Goal: Contribute content: Contribute content

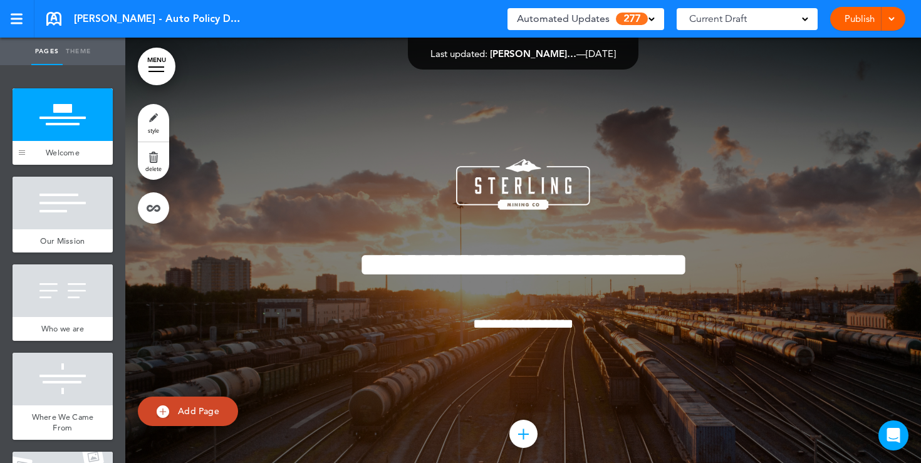
click at [24, 151] on div at bounding box center [22, 152] width 6 height 4
click at [804, 23] on div "Current Draft" at bounding box center [747, 19] width 141 height 22
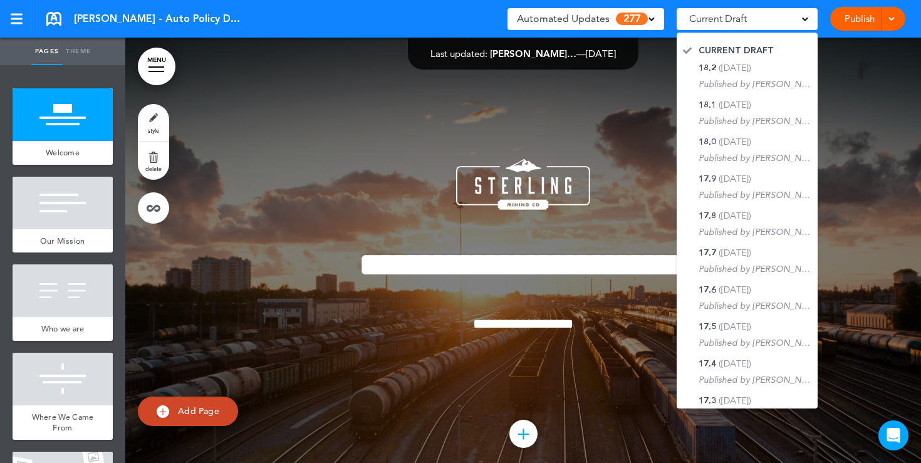
click at [647, 118] on div "**********" at bounding box center [523, 262] width 627 height 301
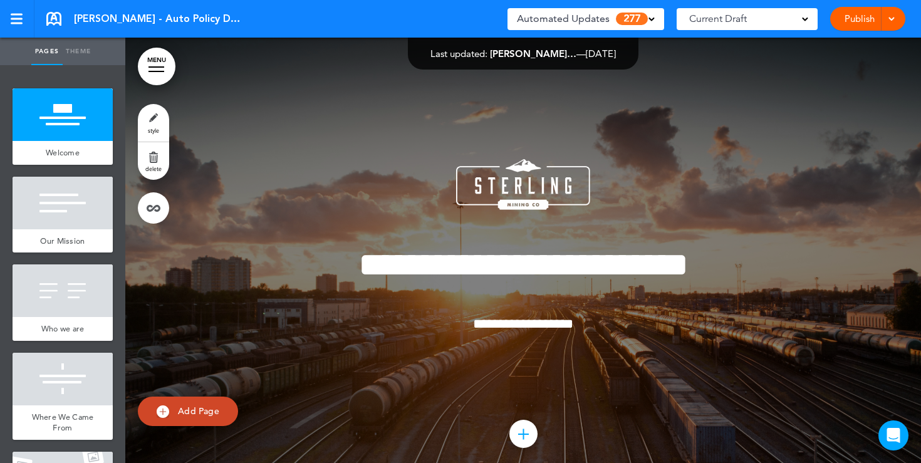
click at [58, 175] on ul "add page Welcome add page Our Mission add page Who we are add page" at bounding box center [62, 264] width 125 height 398
click at [62, 172] on span "add page" at bounding box center [62, 170] width 47 height 8
type input "********"
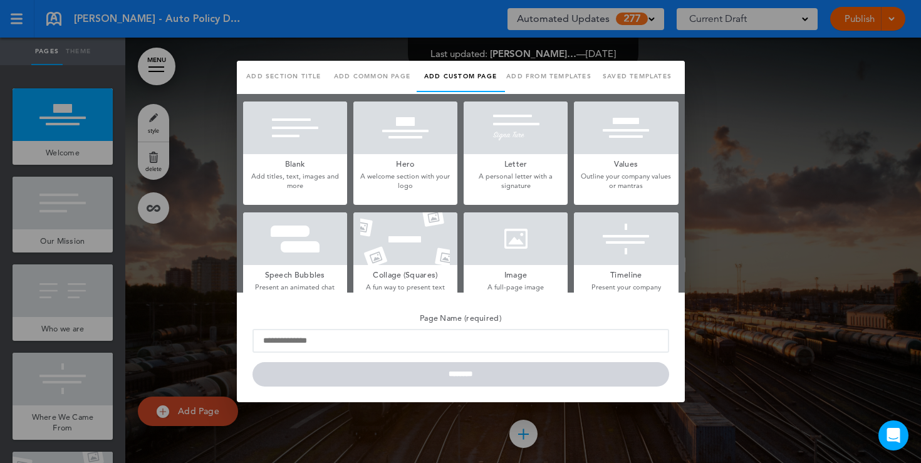
click at [306, 162] on h5 "Blank" at bounding box center [295, 163] width 104 height 18
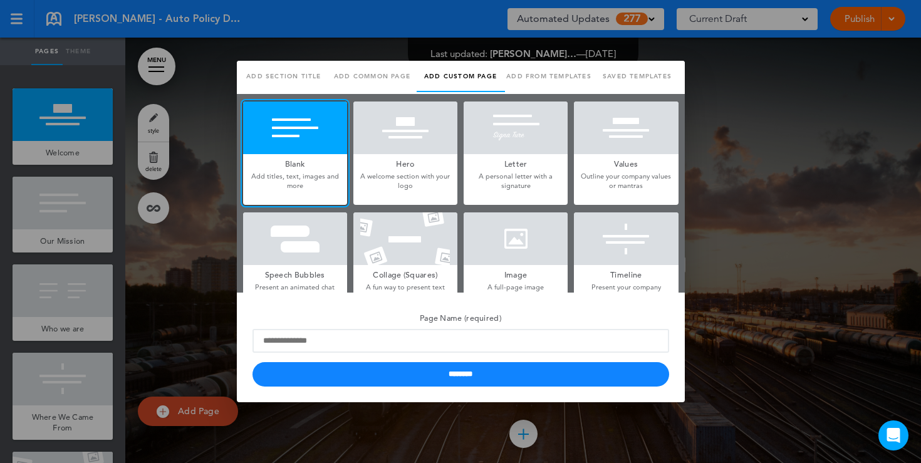
click at [436, 176] on p "A welcome section with your logo" at bounding box center [406, 181] width 104 height 19
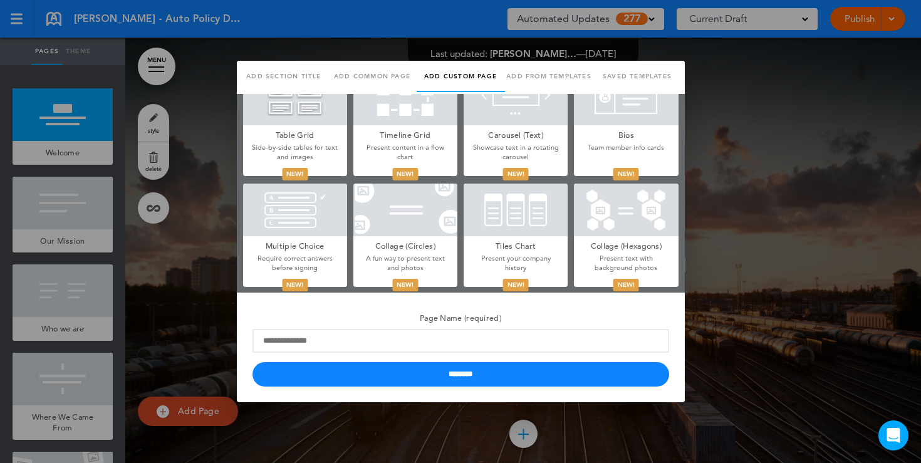
scroll to position [480, 0]
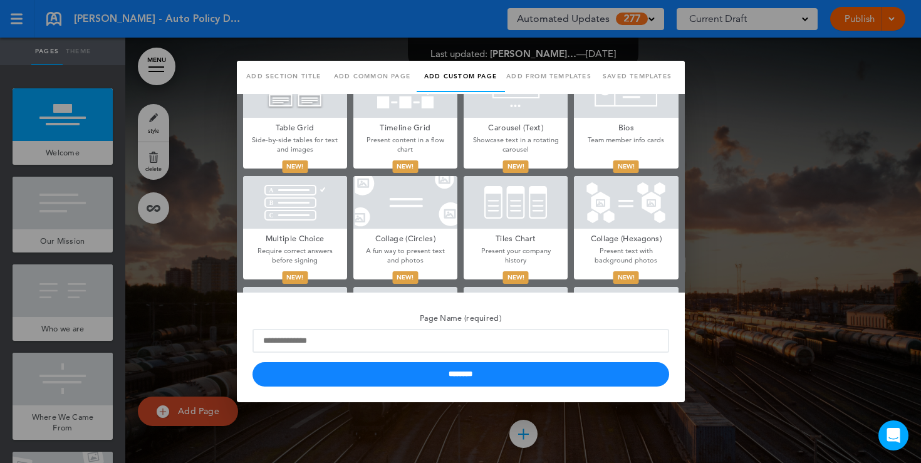
click at [777, 244] on div at bounding box center [460, 231] width 921 height 463
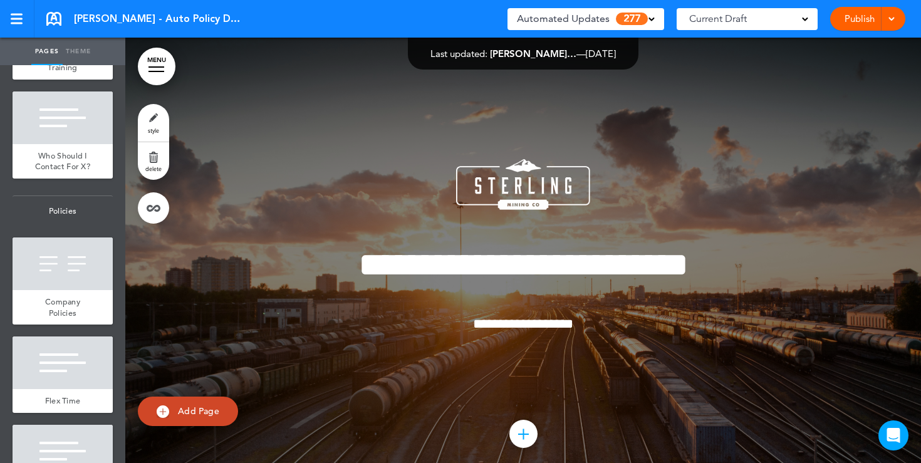
scroll to position [965, 0]
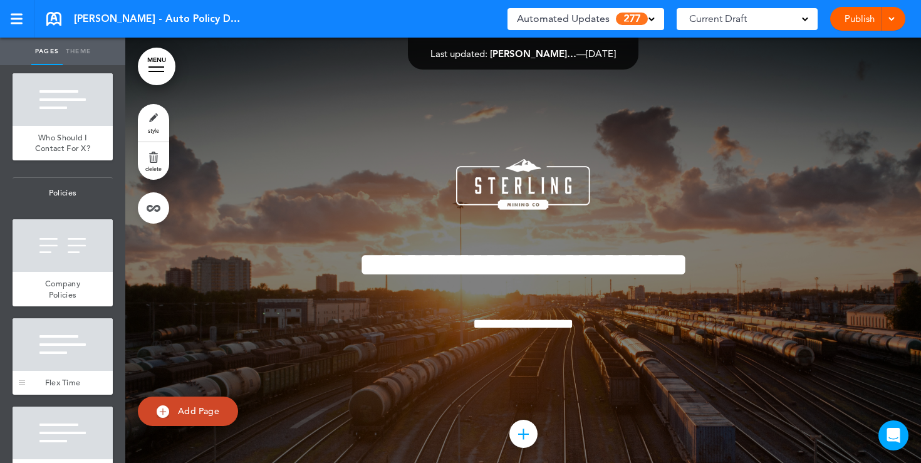
click at [65, 346] on div at bounding box center [63, 344] width 100 height 53
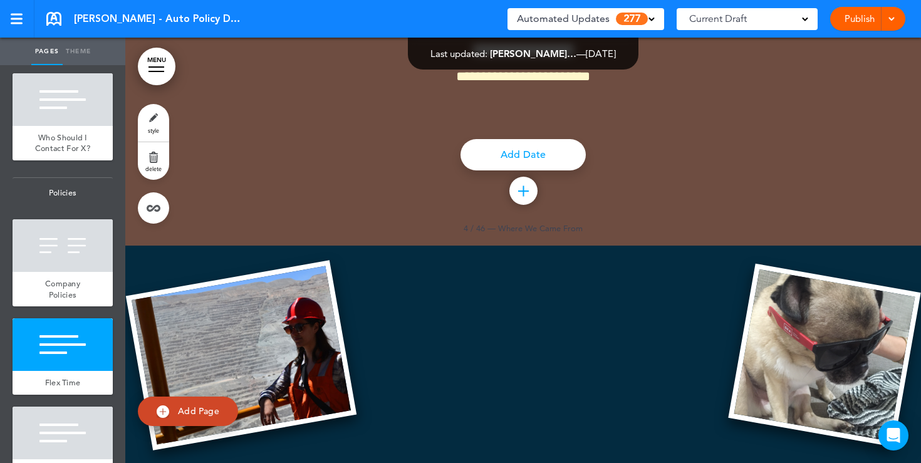
scroll to position [8827, 0]
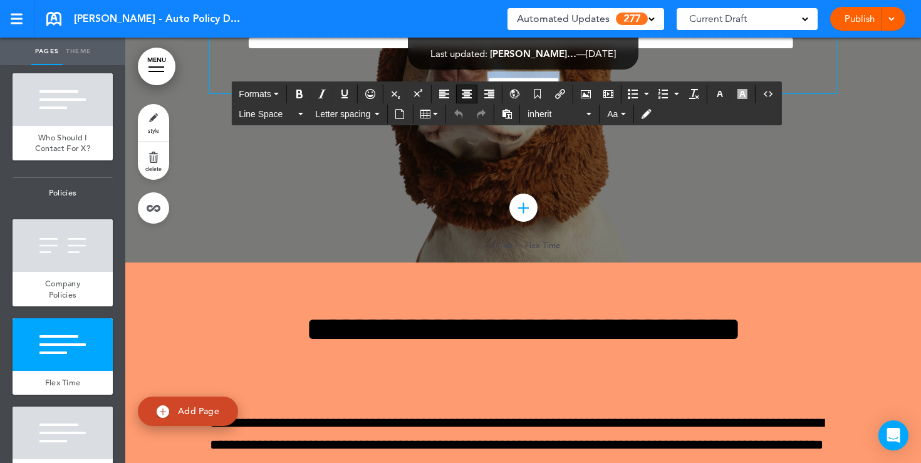
drag, startPoint x: 587, startPoint y: 319, endPoint x: 458, endPoint y: 317, distance: 129.1
click at [458, 93] on p "**********" at bounding box center [523, 82] width 627 height 22
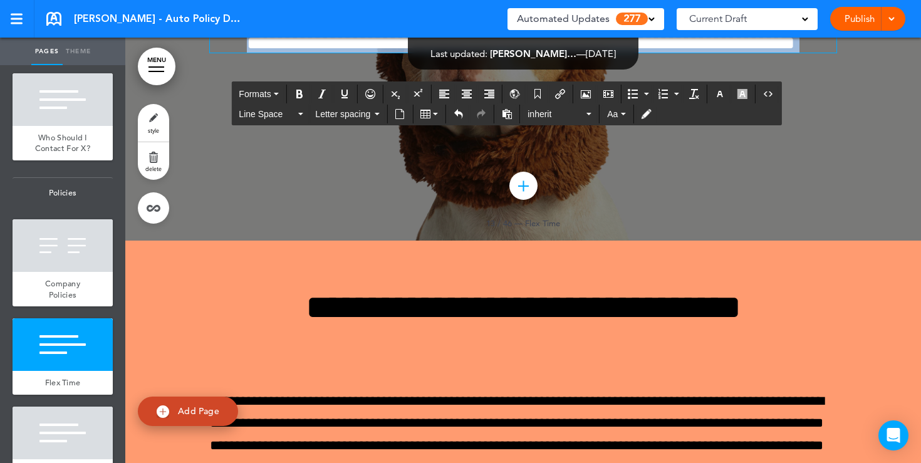
drag, startPoint x: 569, startPoint y: 280, endPoint x: 447, endPoint y: 190, distance: 151.9
click at [447, 53] on div "**********" at bounding box center [523, 0] width 627 height 103
click at [725, 96] on icon "button" at bounding box center [720, 94] width 10 height 10
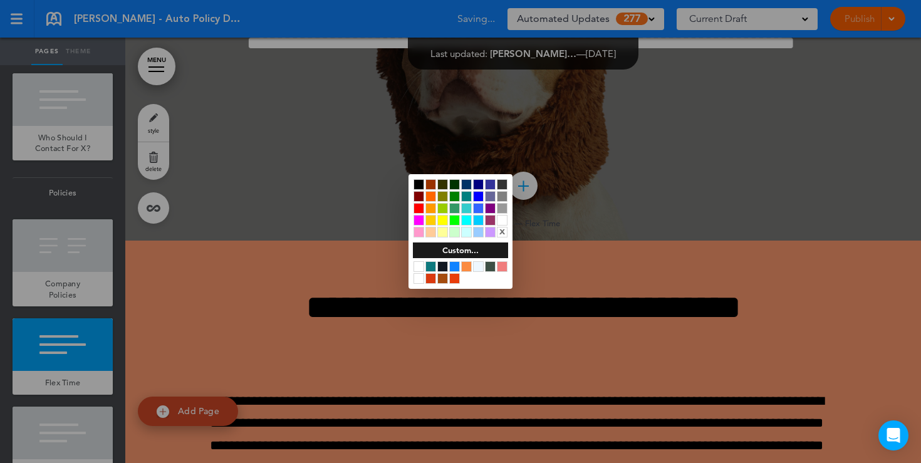
click at [422, 184] on div at bounding box center [419, 184] width 11 height 11
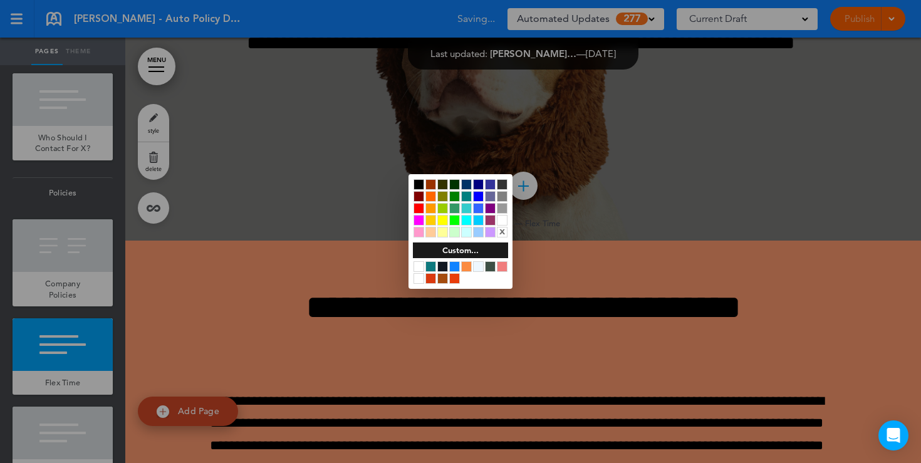
click at [147, 116] on div at bounding box center [460, 231] width 921 height 463
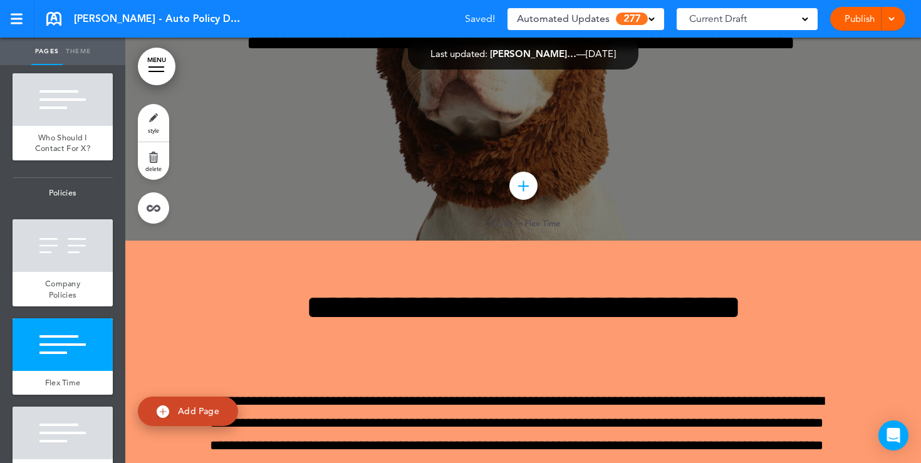
click at [147, 116] on link "style" at bounding box center [153, 123] width 31 height 38
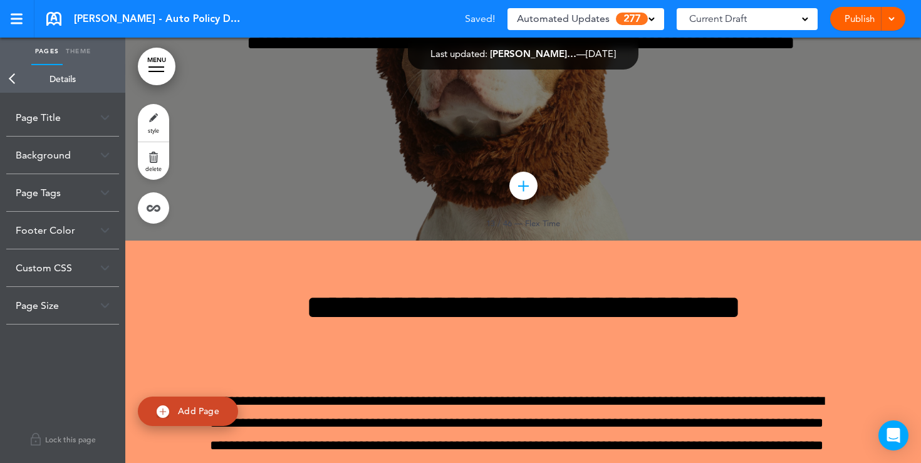
click at [70, 159] on div "Background" at bounding box center [62, 155] width 113 height 37
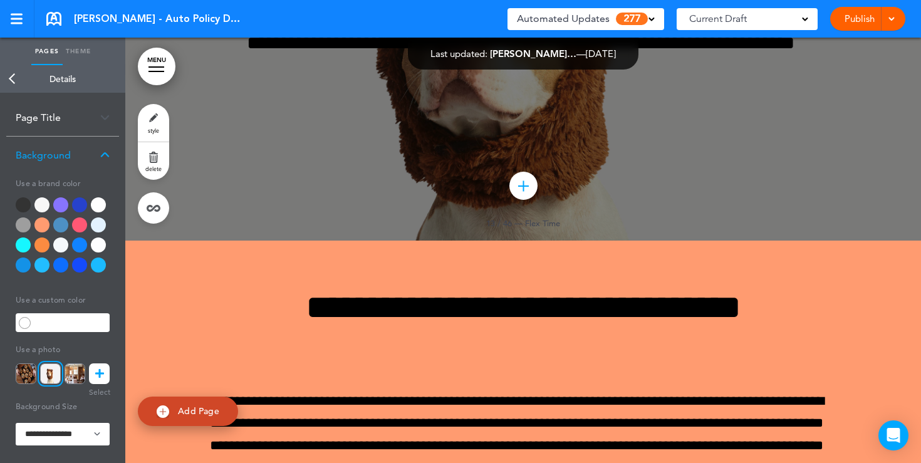
click at [98, 203] on div at bounding box center [98, 204] width 15 height 15
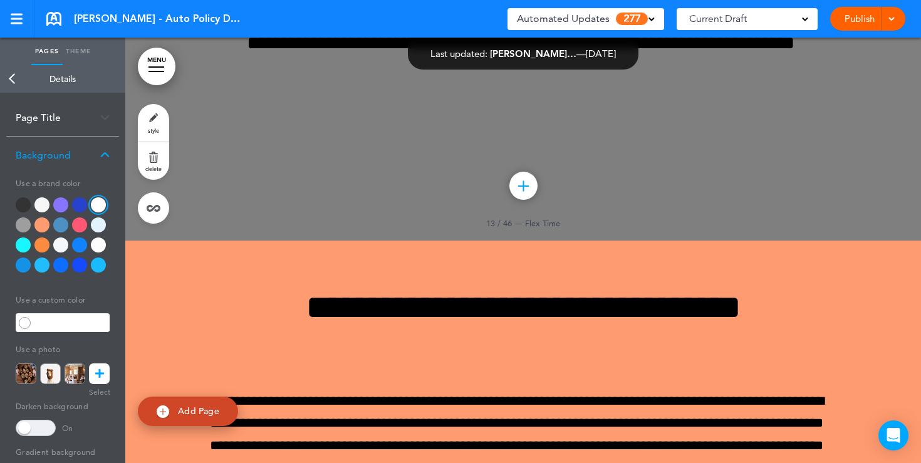
click at [38, 427] on span at bounding box center [36, 428] width 40 height 16
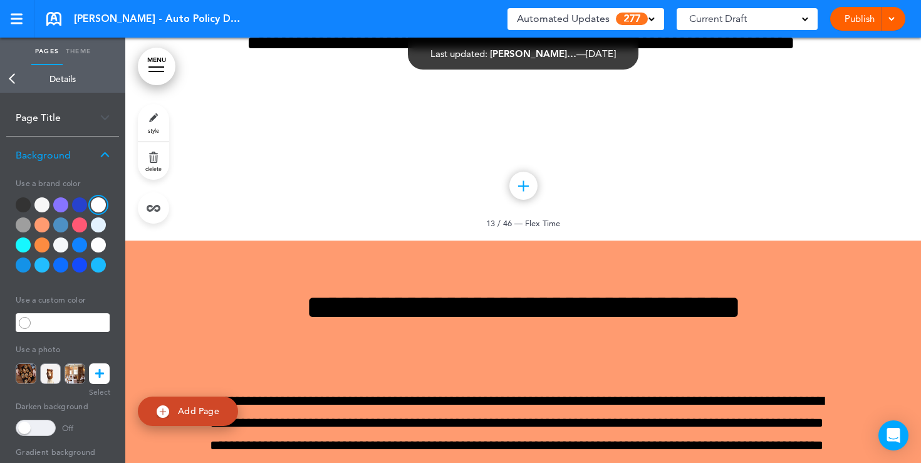
click at [41, 225] on div at bounding box center [41, 224] width 15 height 15
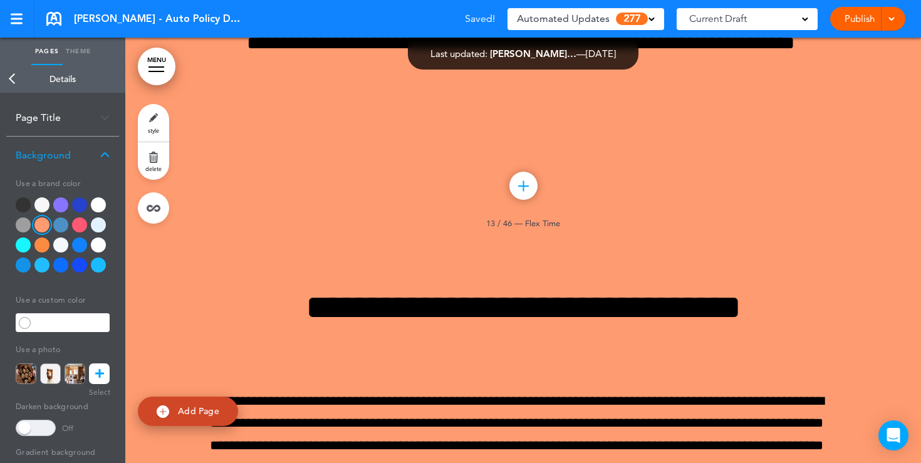
click at [100, 261] on div at bounding box center [98, 265] width 15 height 15
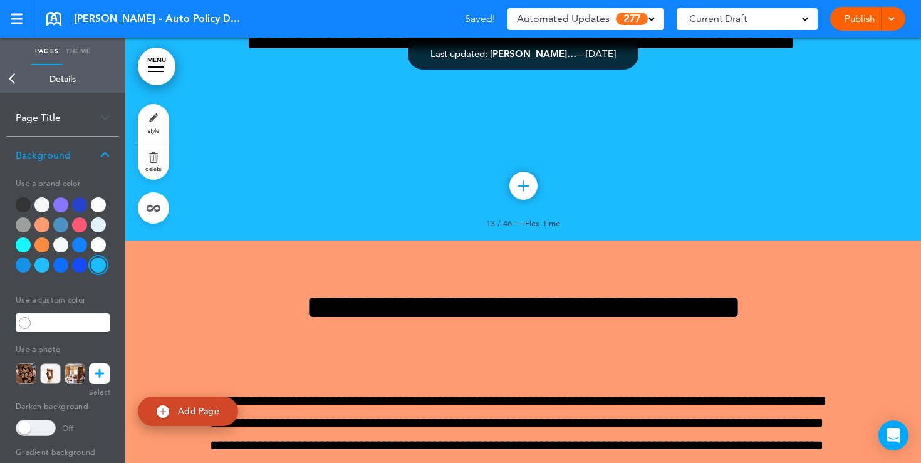
click at [75, 240] on div at bounding box center [79, 245] width 15 height 15
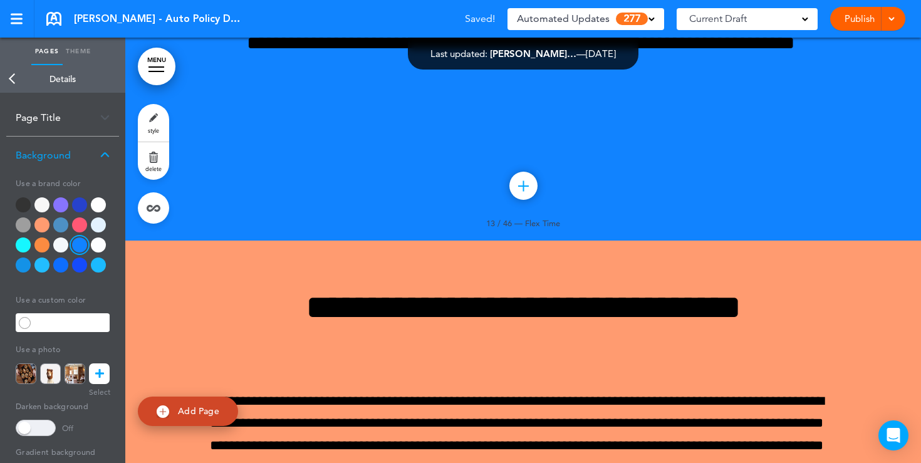
click at [61, 245] on div at bounding box center [60, 245] width 15 height 15
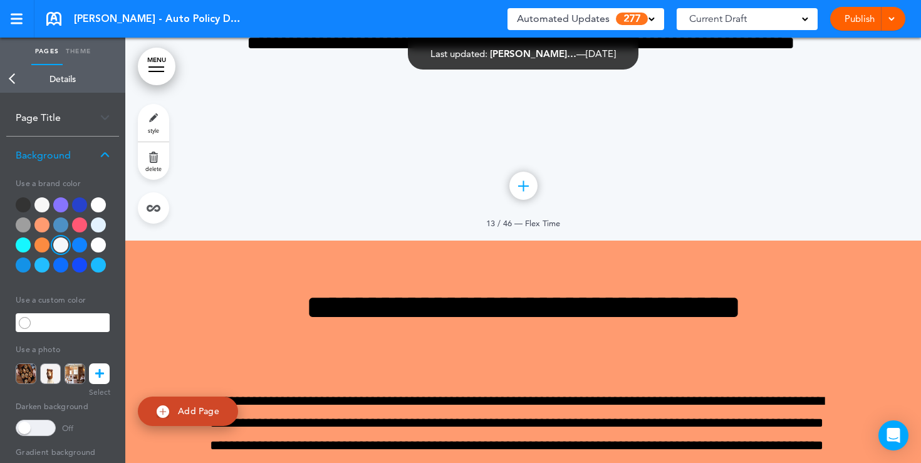
click at [100, 370] on icon at bounding box center [99, 374] width 9 height 21
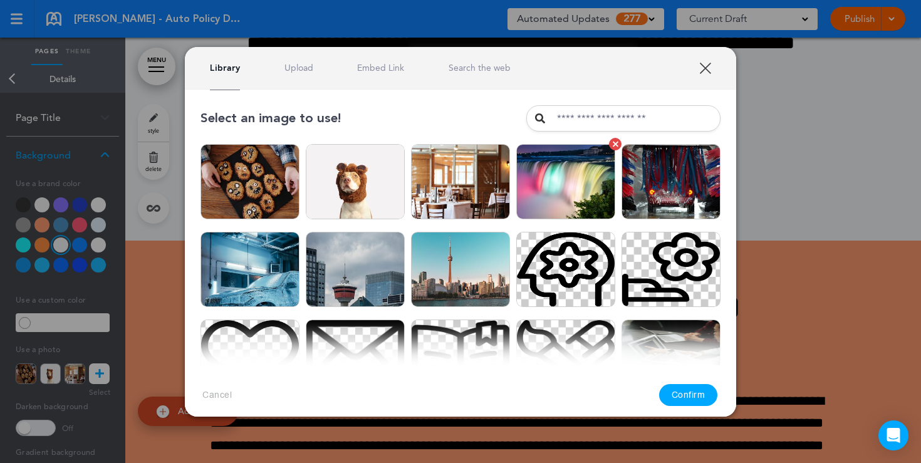
click at [565, 182] on img at bounding box center [565, 181] width 99 height 75
click at [689, 389] on button "Confirm" at bounding box center [688, 395] width 59 height 22
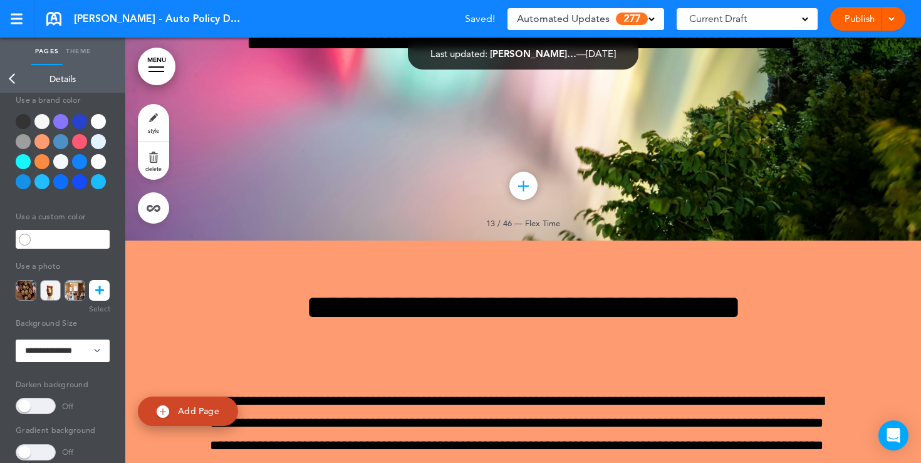
scroll to position [91, 0]
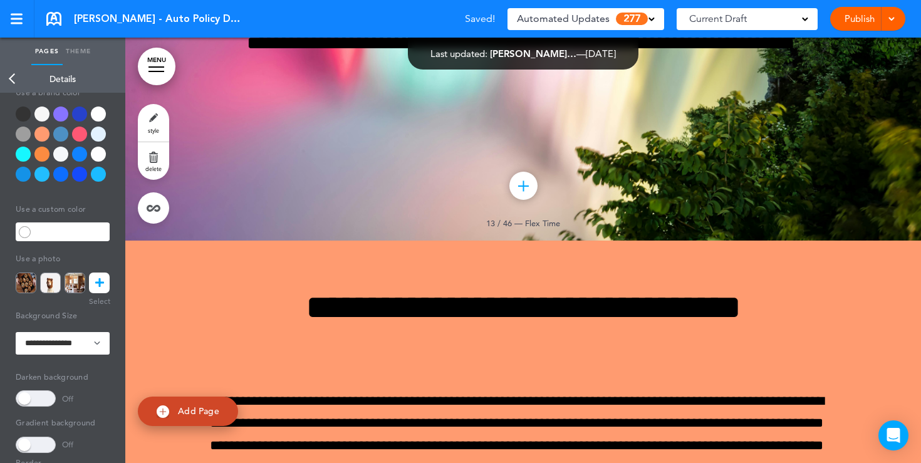
click at [31, 395] on span at bounding box center [36, 398] width 40 height 16
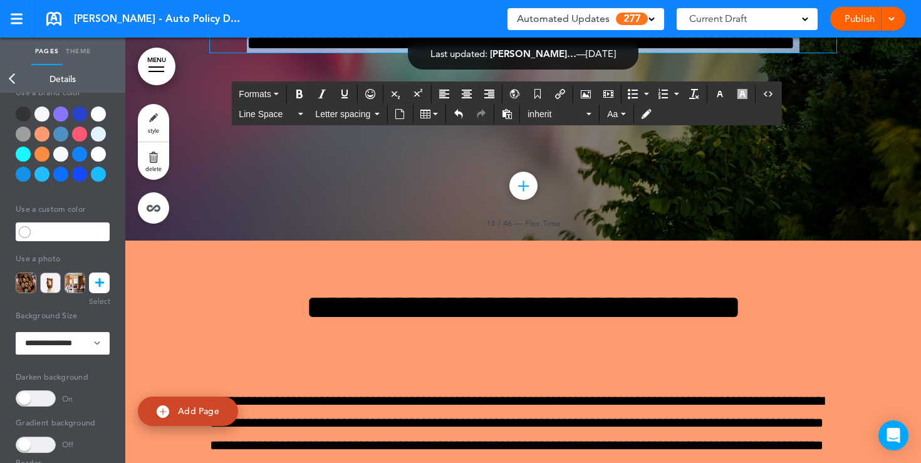
drag, startPoint x: 568, startPoint y: 281, endPoint x: 441, endPoint y: 196, distance: 153.7
click at [441, 53] on div "**********" at bounding box center [523, 0] width 627 height 103
click at [723, 97] on icon "button" at bounding box center [720, 94] width 10 height 10
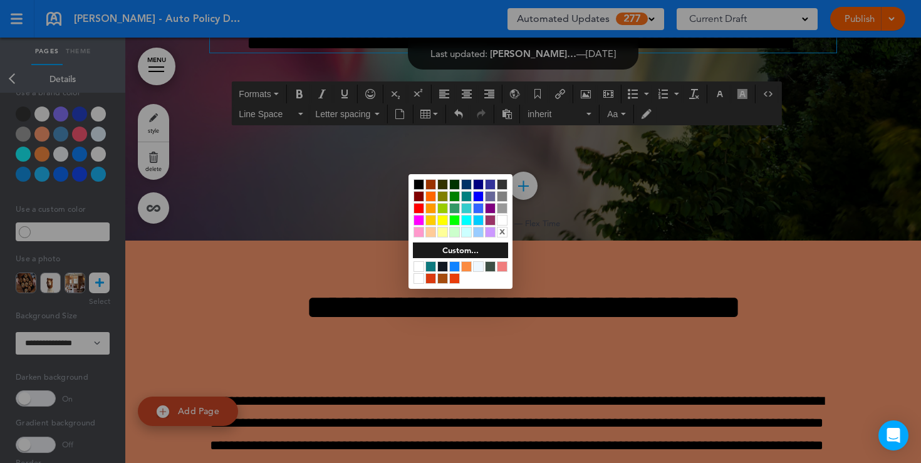
click at [501, 221] on div at bounding box center [502, 220] width 11 height 11
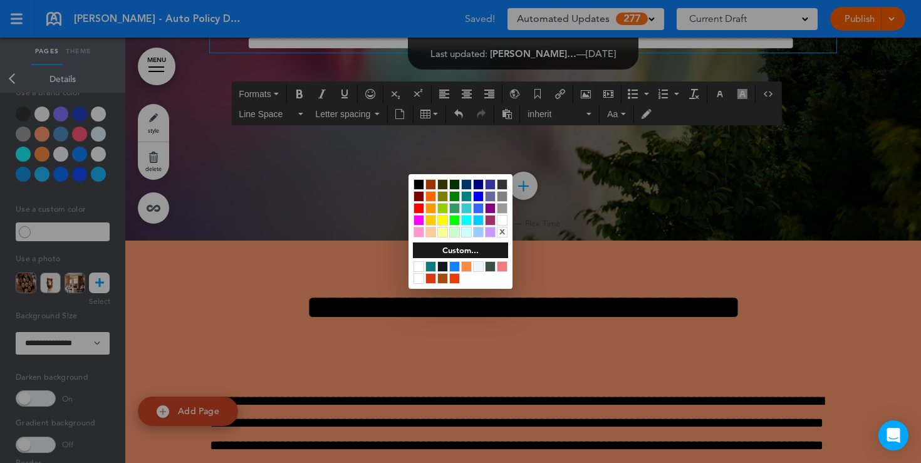
click at [562, 279] on div at bounding box center [460, 231] width 921 height 463
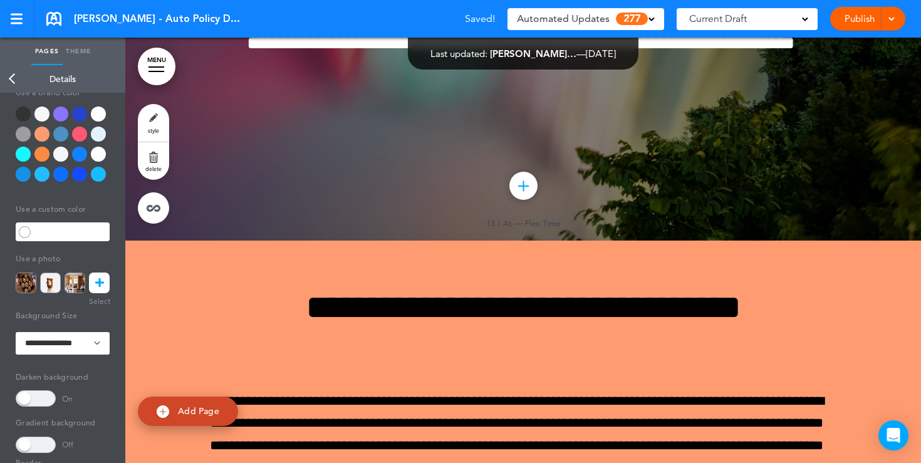
click at [562, 53] on h6 "**********" at bounding box center [523, 34] width 627 height 38
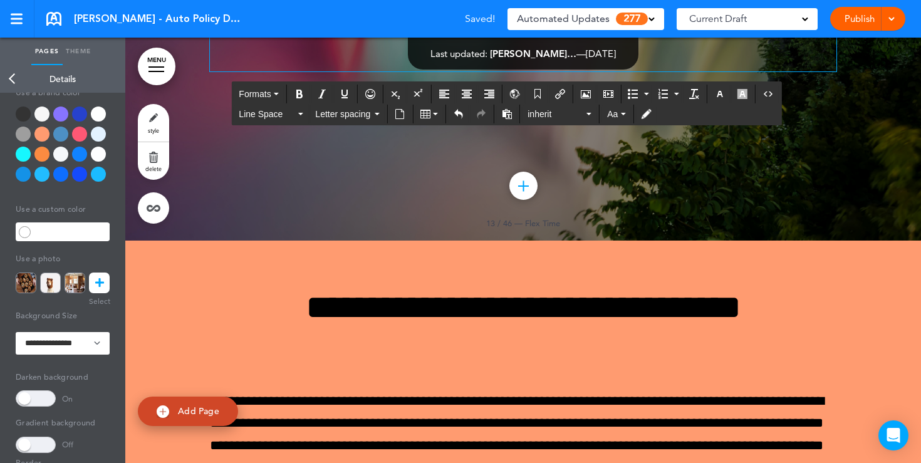
scroll to position [8827, 0]
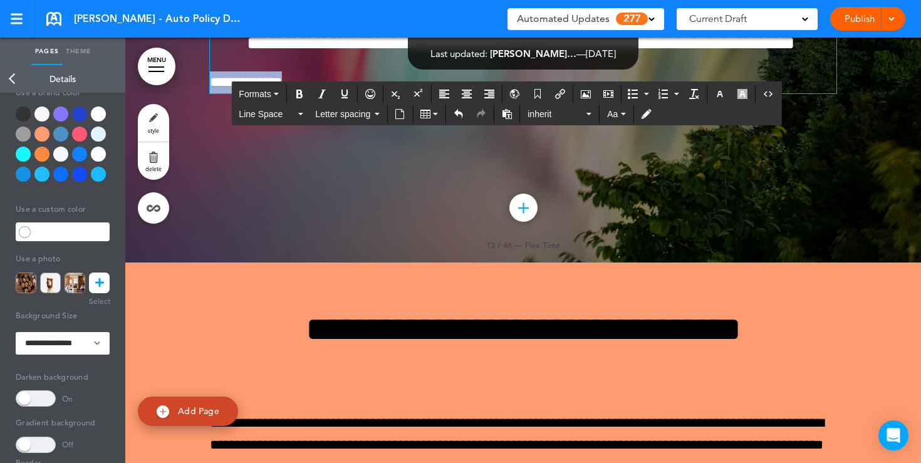
drag, startPoint x: 305, startPoint y: 322, endPoint x: 207, endPoint y: 321, distance: 97.2
click at [207, 263] on div "**********" at bounding box center [523, 36] width 796 height 451
click at [469, 96] on icon "Align center" at bounding box center [467, 94] width 10 height 10
click at [573, 93] on p "**********" at bounding box center [523, 82] width 627 height 22
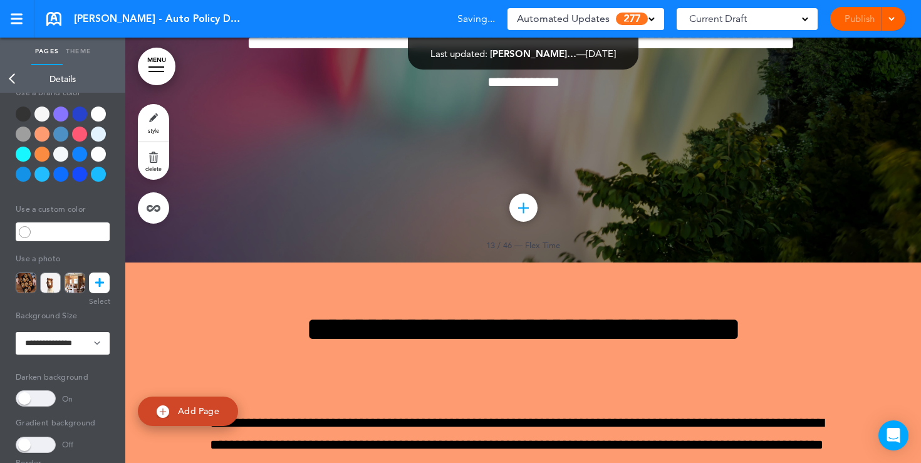
click at [851, 21] on div "Publish Publish Preview Draft" at bounding box center [867, 19] width 75 height 24
click at [851, 21] on link "Publish" at bounding box center [859, 19] width 39 height 24
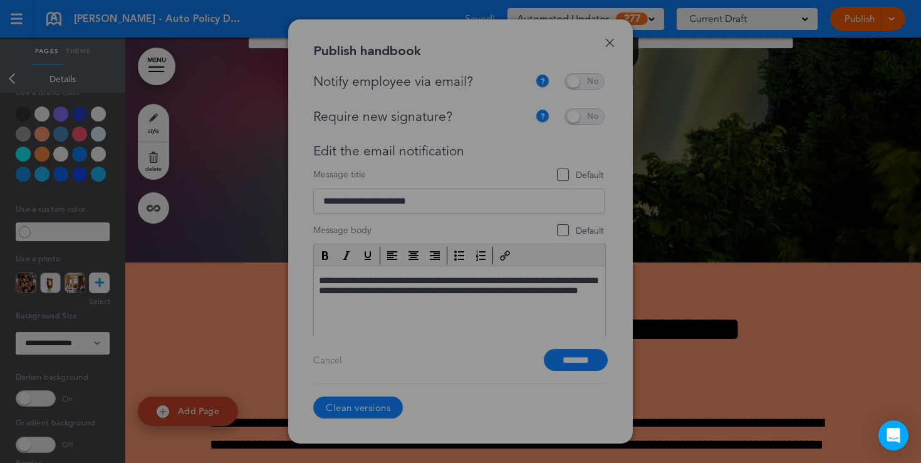
scroll to position [0, 0]
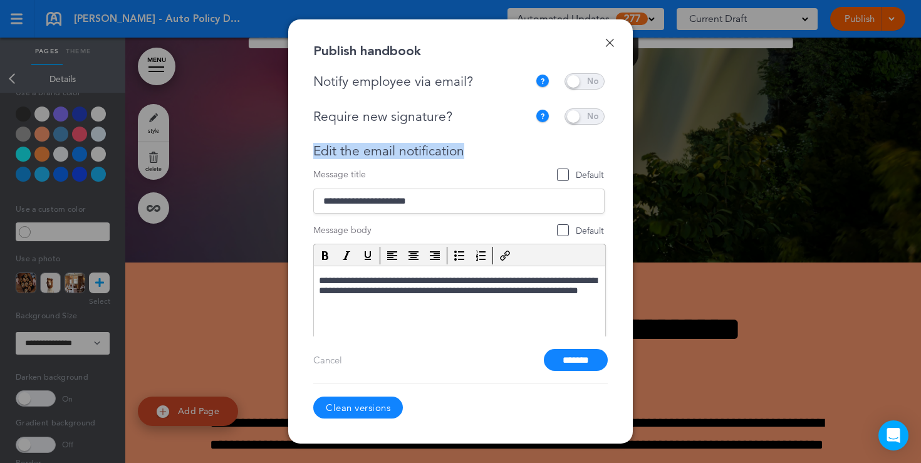
drag, startPoint x: 470, startPoint y: 152, endPoint x: 313, endPoint y: 157, distance: 156.8
click at [313, 157] on div "Edit the email notification" at bounding box center [458, 152] width 291 height 16
click at [560, 362] on input "*******" at bounding box center [576, 360] width 64 height 22
